Goal: Information Seeking & Learning: Learn about a topic

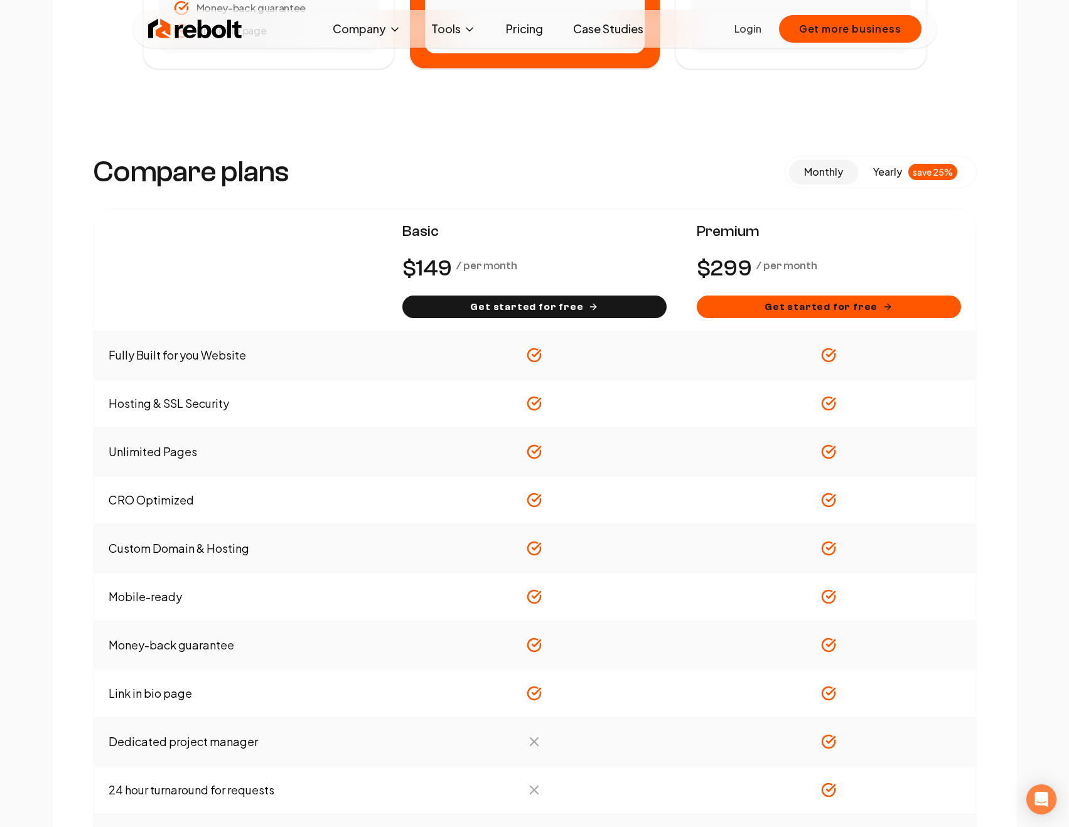
scroll to position [538, 0]
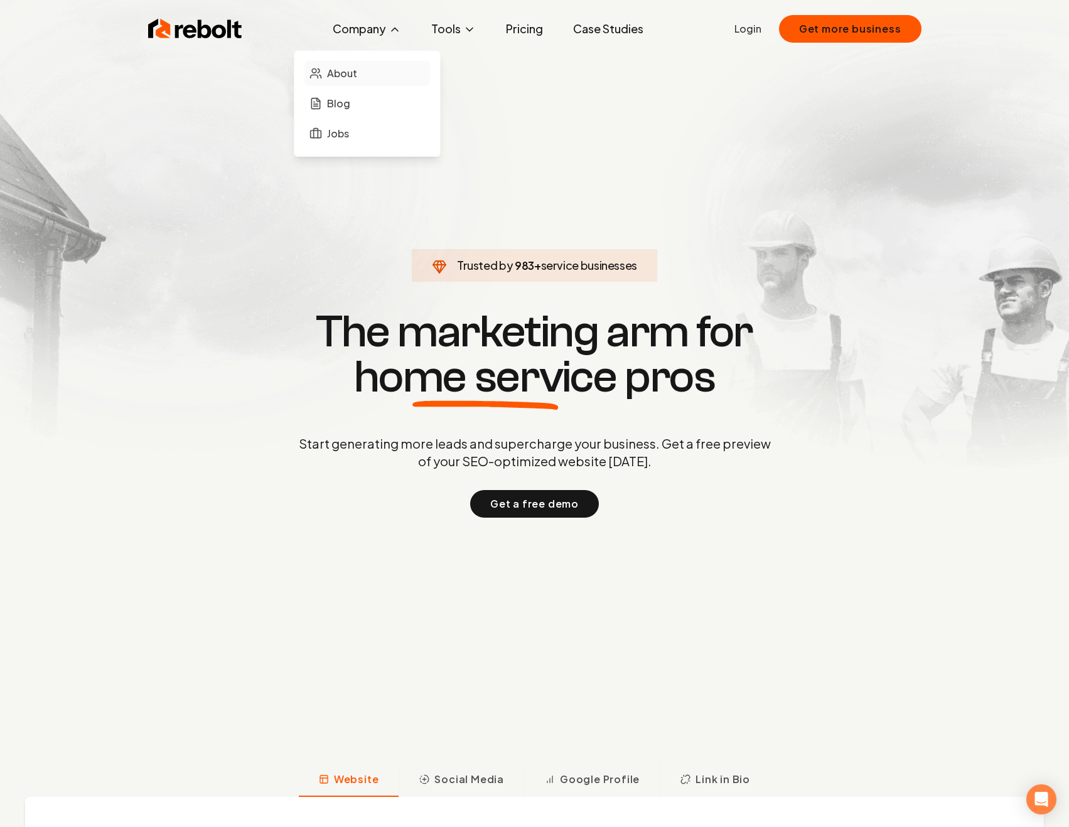
click at [361, 78] on link "About" at bounding box center [367, 73] width 126 height 25
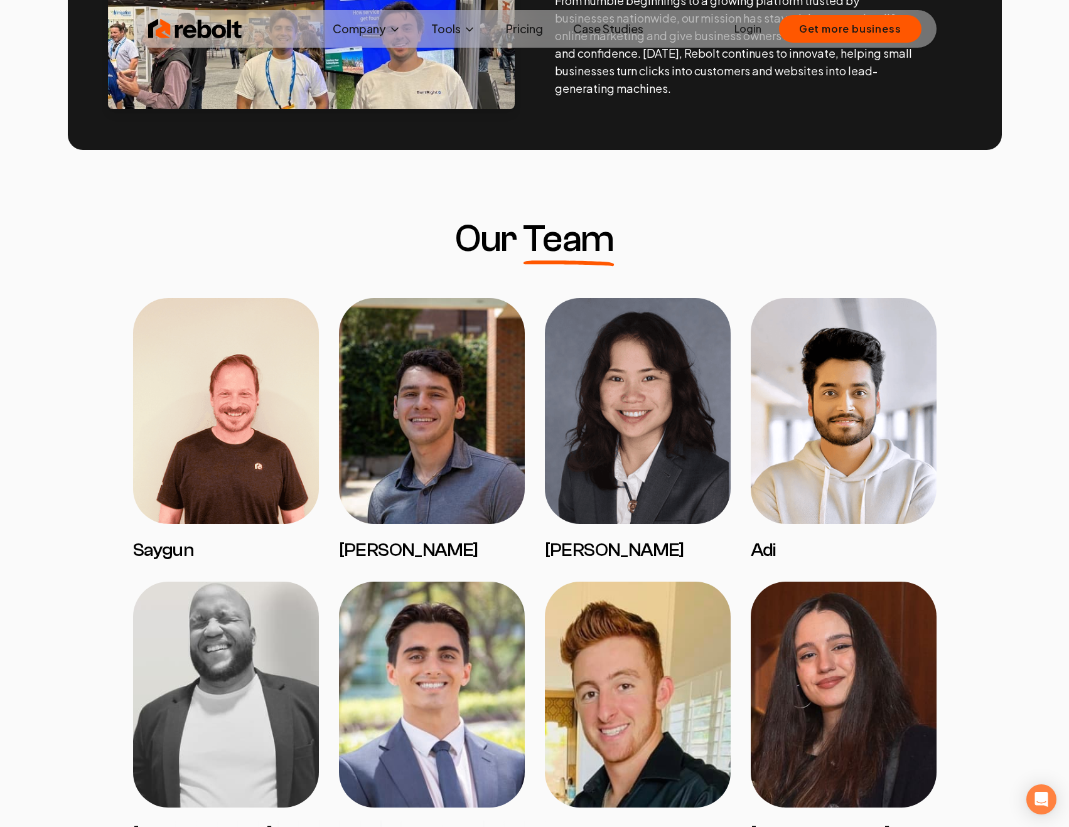
scroll to position [802, 0]
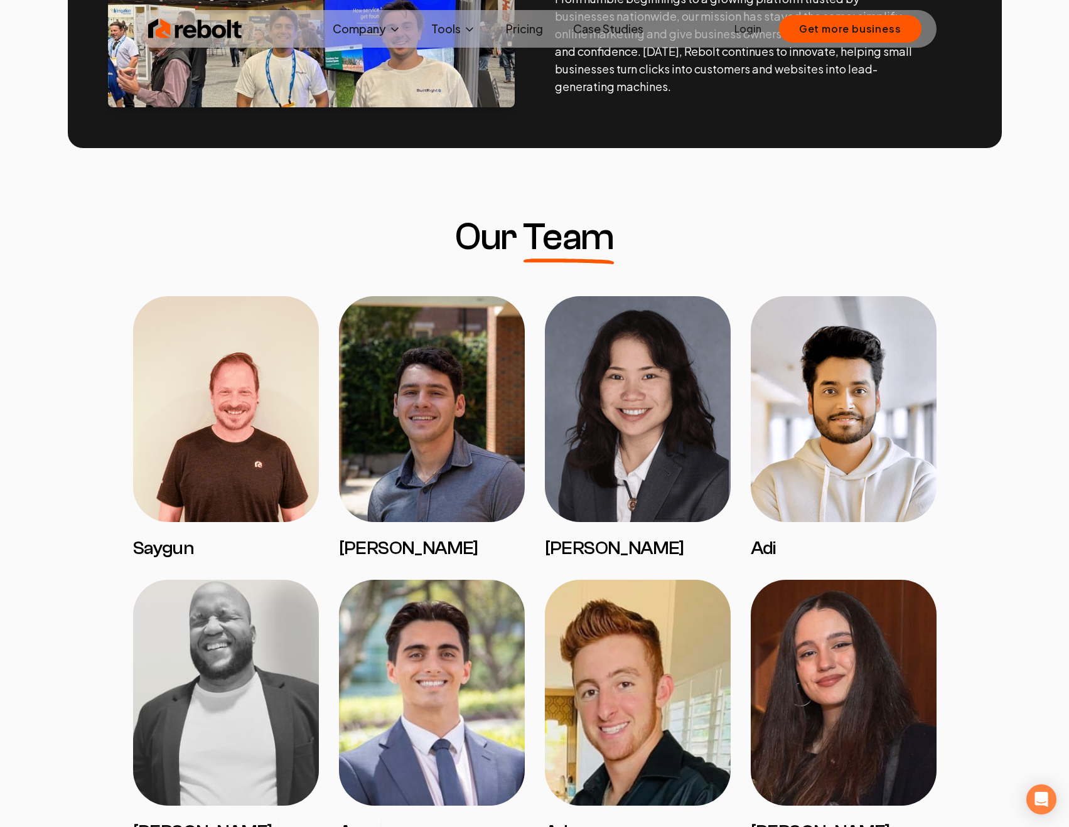
click at [601, 407] on img at bounding box center [638, 409] width 186 height 226
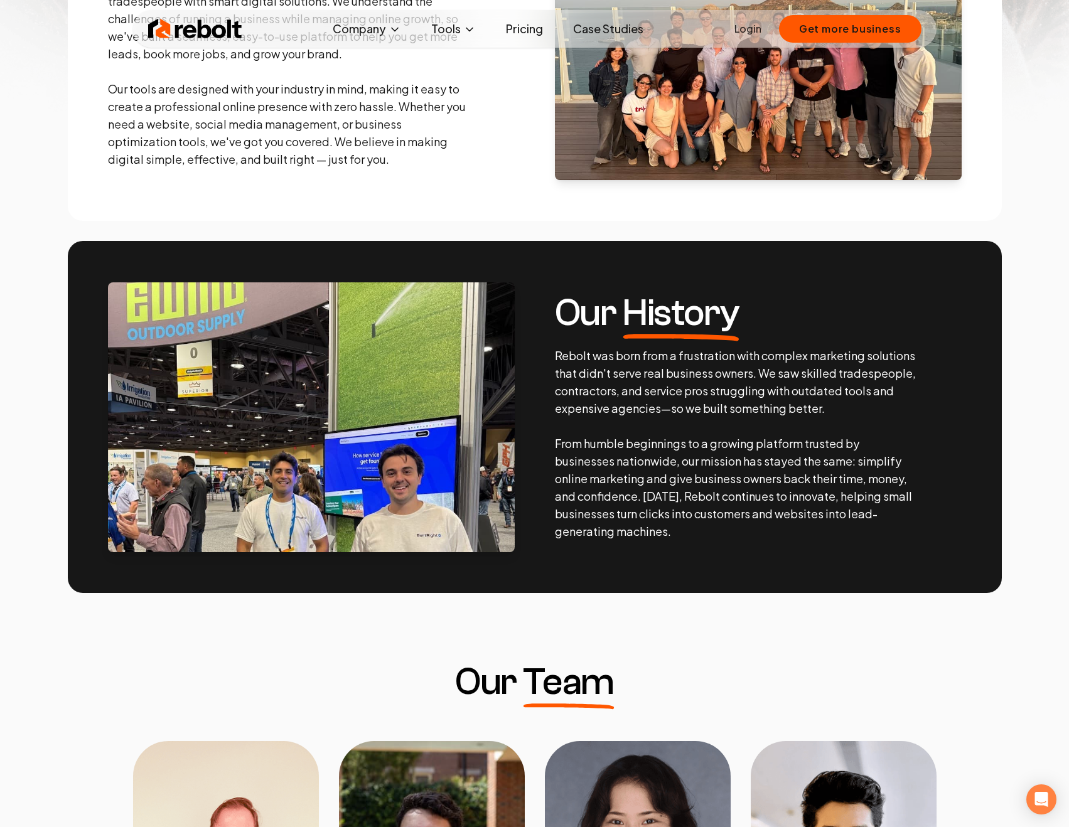
scroll to position [0, 0]
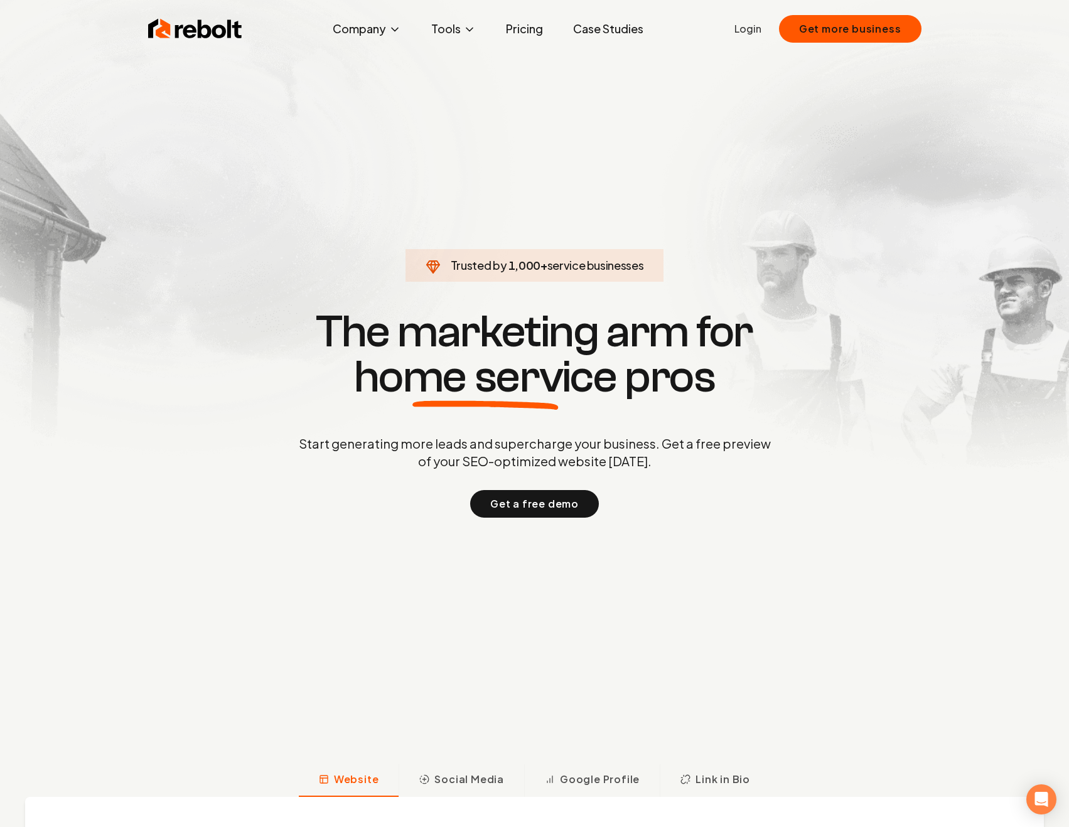
click at [528, 34] on link "Pricing" at bounding box center [524, 28] width 57 height 25
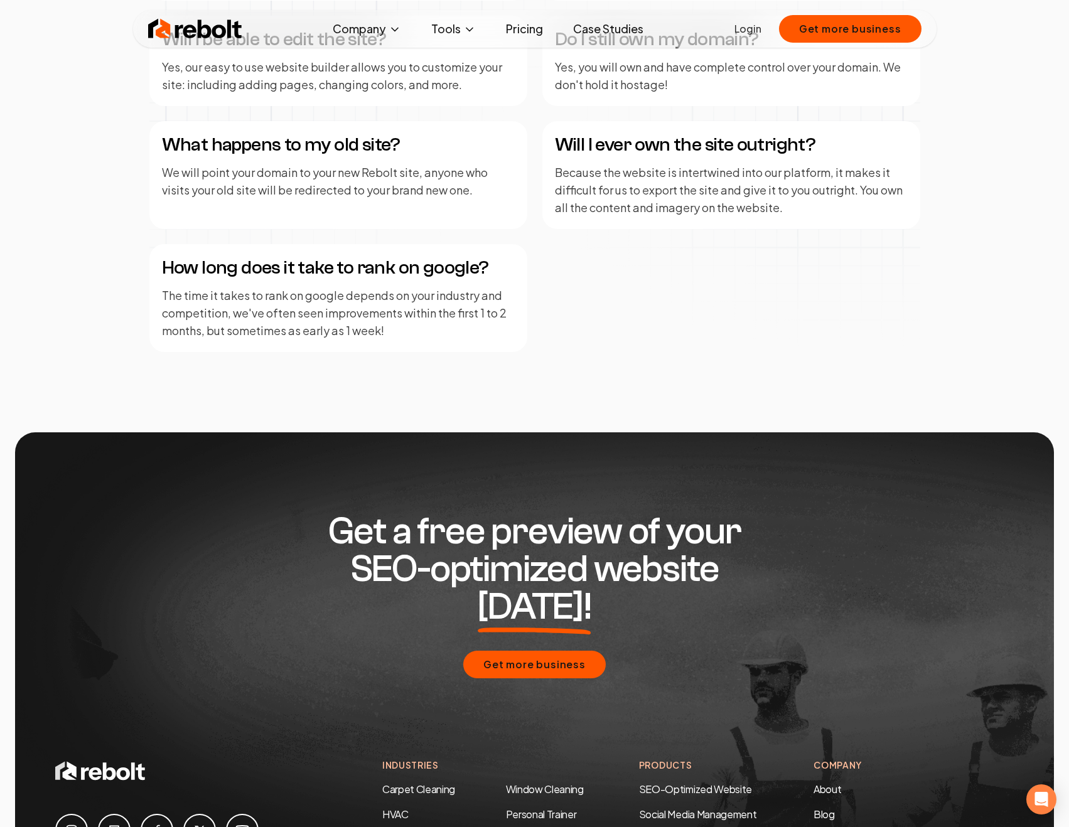
scroll to position [2185, 0]
